Goal: Task Accomplishment & Management: Use online tool/utility

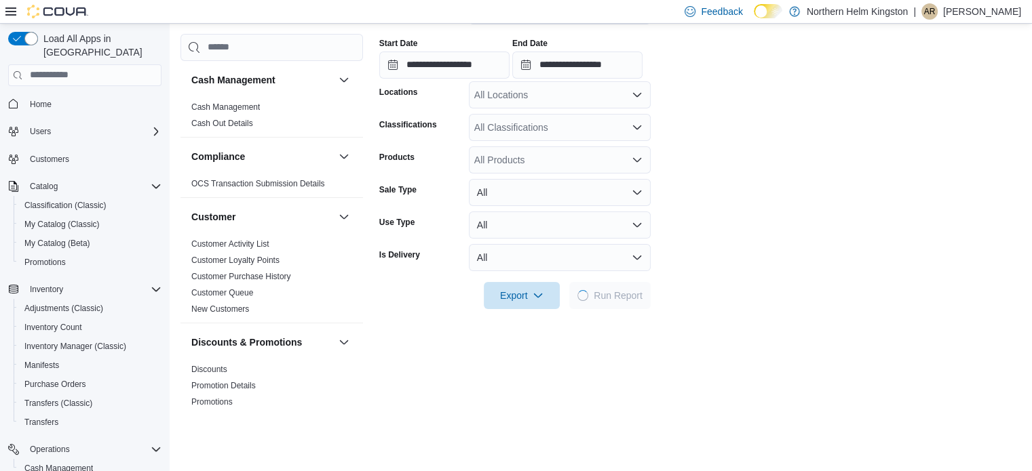
scroll to position [303, 0]
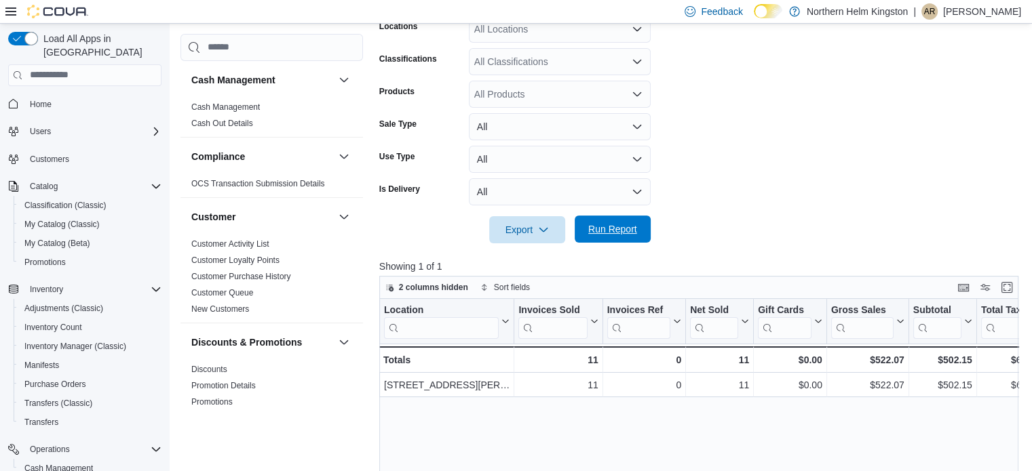
click at [629, 231] on span "Run Report" at bounding box center [612, 229] width 49 height 14
drag, startPoint x: 617, startPoint y: 234, endPoint x: 581, endPoint y: 20, distance: 217.3
click at [615, 235] on span "Run Report" at bounding box center [612, 230] width 49 height 14
click at [620, 228] on span "Run Report" at bounding box center [612, 229] width 49 height 14
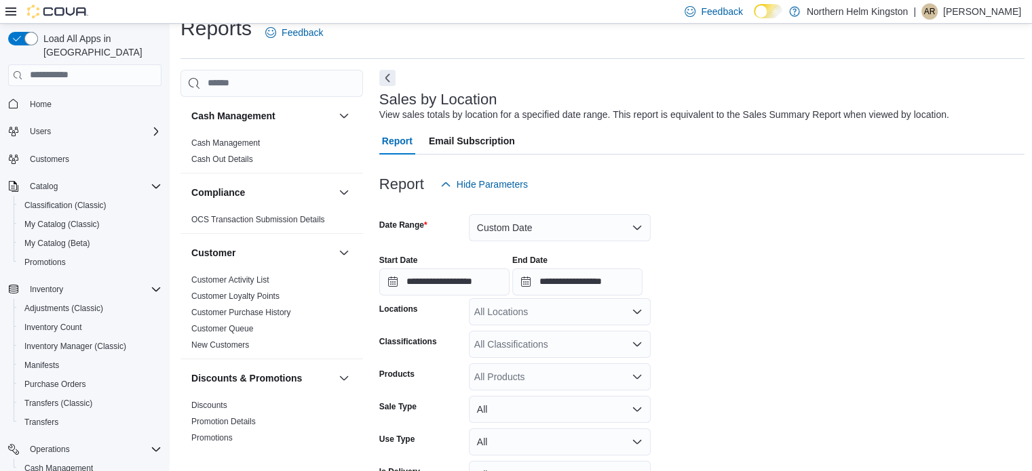
scroll to position [88, 0]
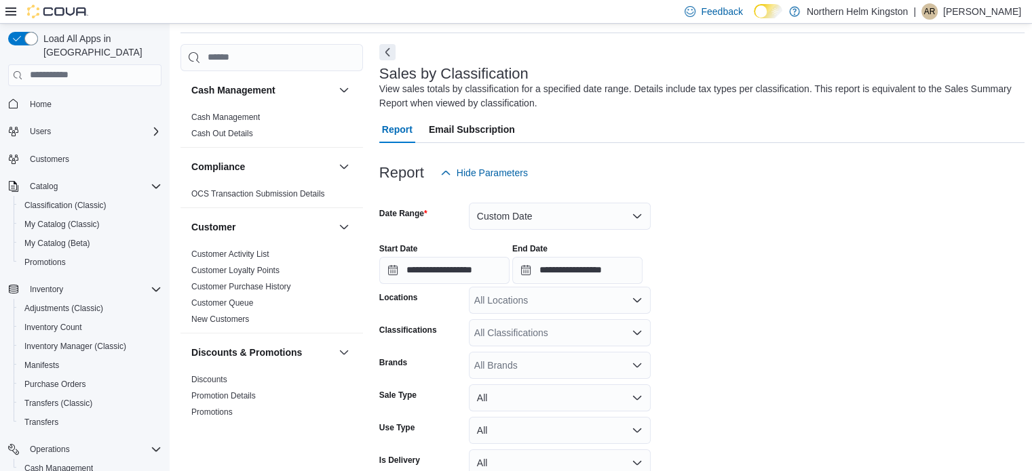
scroll to position [249, 0]
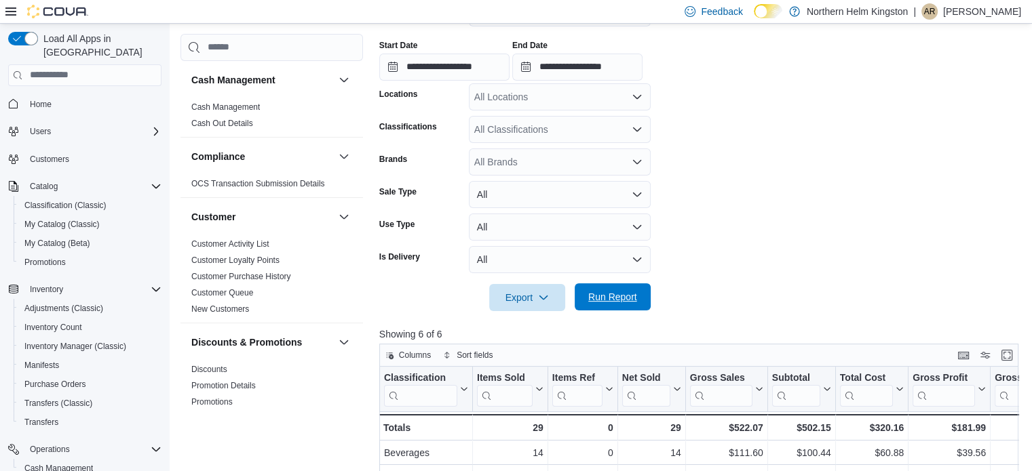
click at [606, 298] on span "Run Report" at bounding box center [612, 297] width 49 height 14
click at [625, 292] on span "Run Report" at bounding box center [612, 297] width 49 height 14
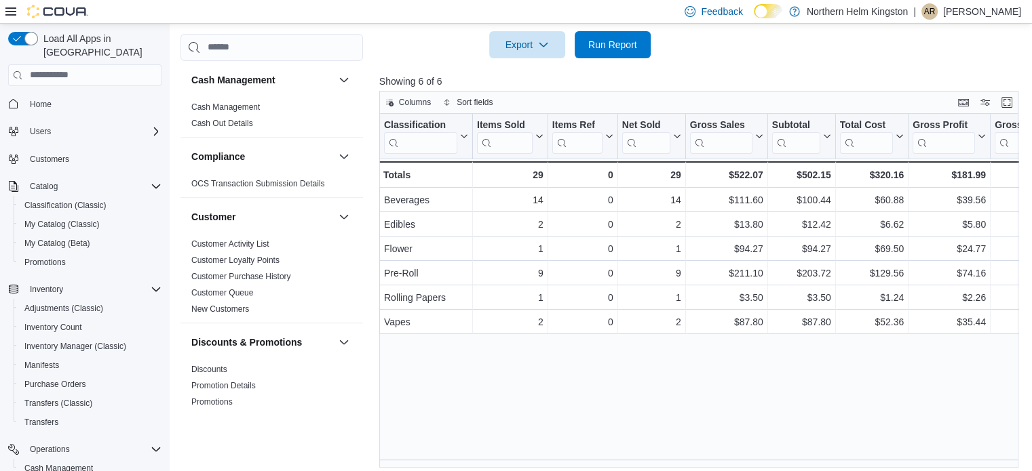
scroll to position [509, 0]
